Goal: Transaction & Acquisition: Purchase product/service

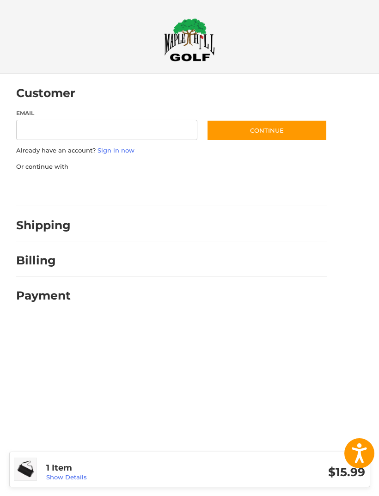
click at [79, 470] on h3 "1 Item" at bounding box center [125, 467] width 159 height 11
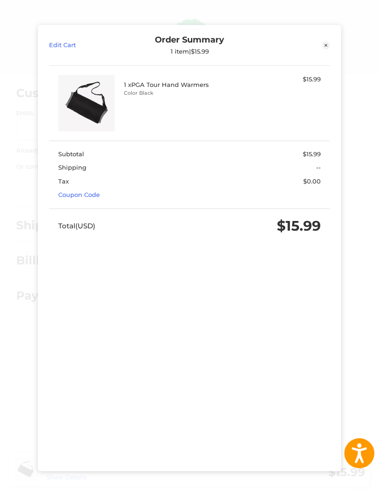
click at [72, 191] on link "Coupon Code" at bounding box center [79, 194] width 42 height 7
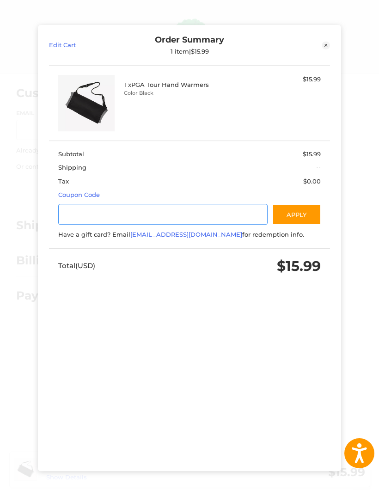
click at [78, 204] on input "Gift Certificate or Coupon Code" at bounding box center [162, 214] width 209 height 21
type input "********"
click at [306, 204] on button "Apply" at bounding box center [296, 214] width 49 height 21
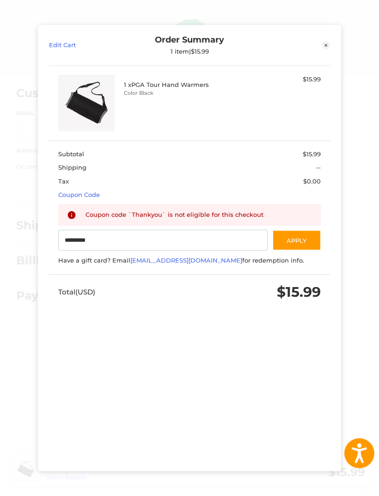
click at [324, 41] on icon at bounding box center [325, 45] width 8 height 8
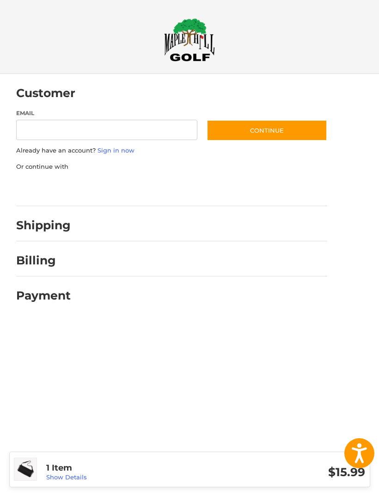
click at [190, 61] on img at bounding box center [189, 39] width 51 height 43
